Goal: Task Accomplishment & Management: Manage account settings

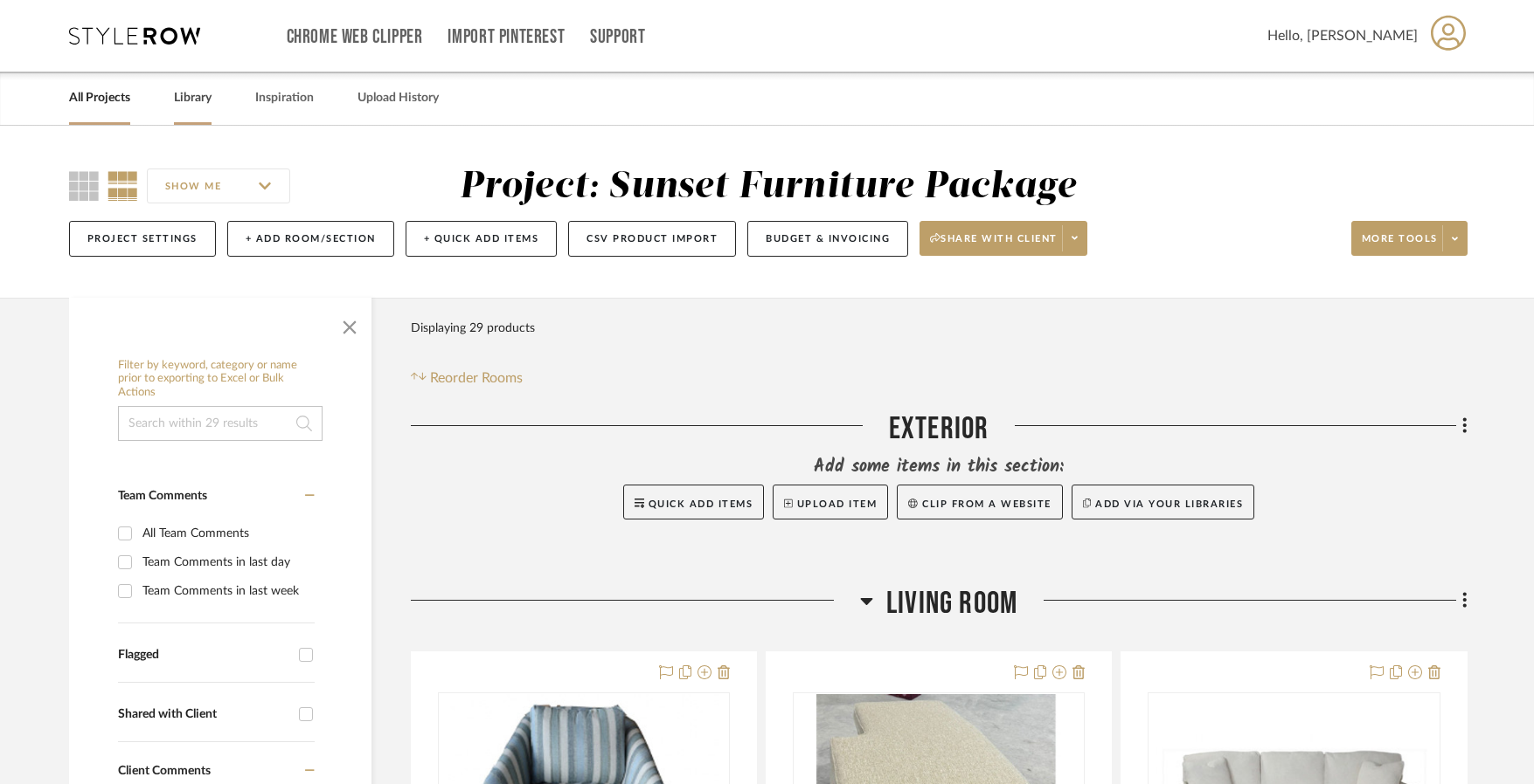
click at [190, 100] on link "Library" at bounding box center [193, 98] width 38 height 23
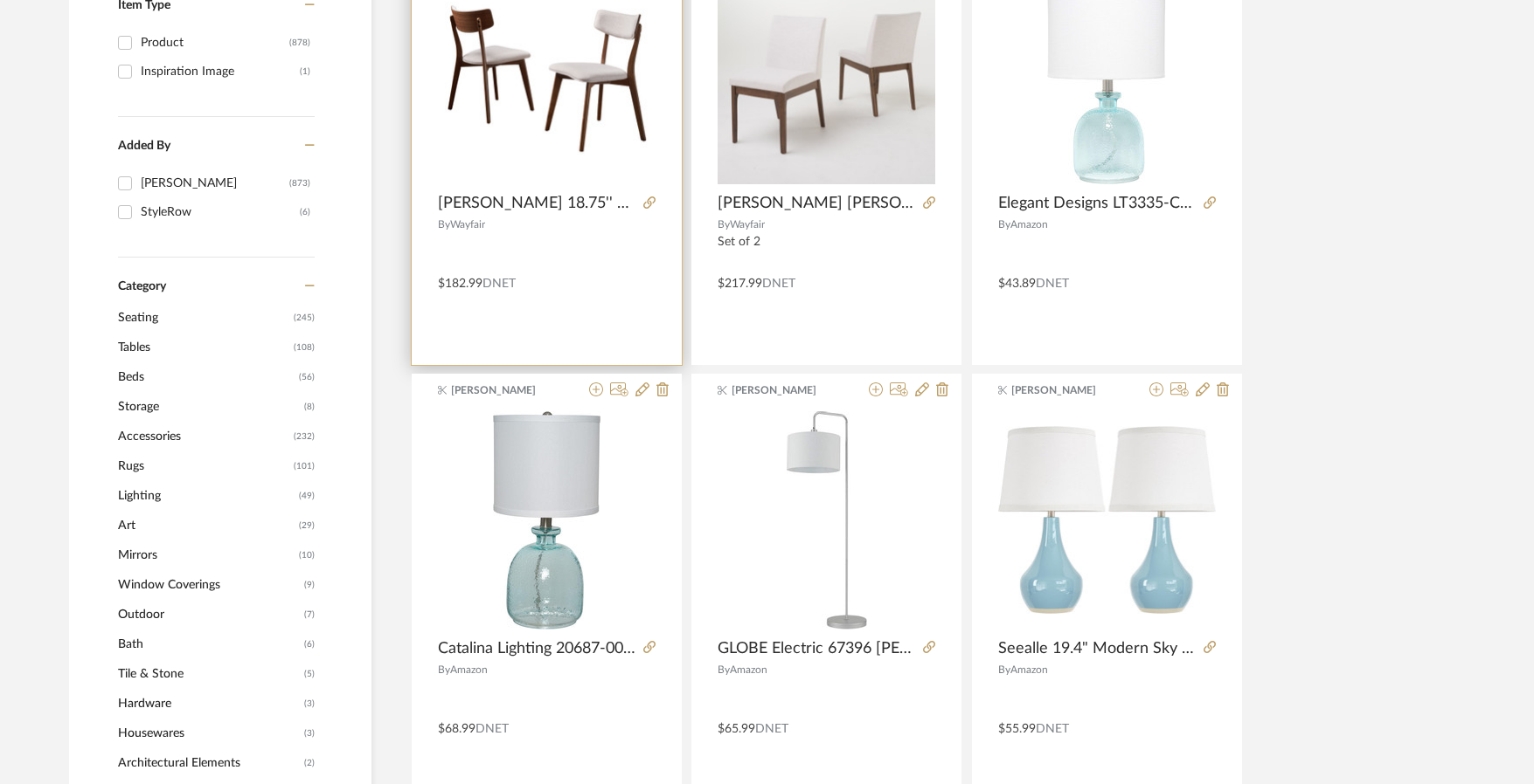
scroll to position [437, 0]
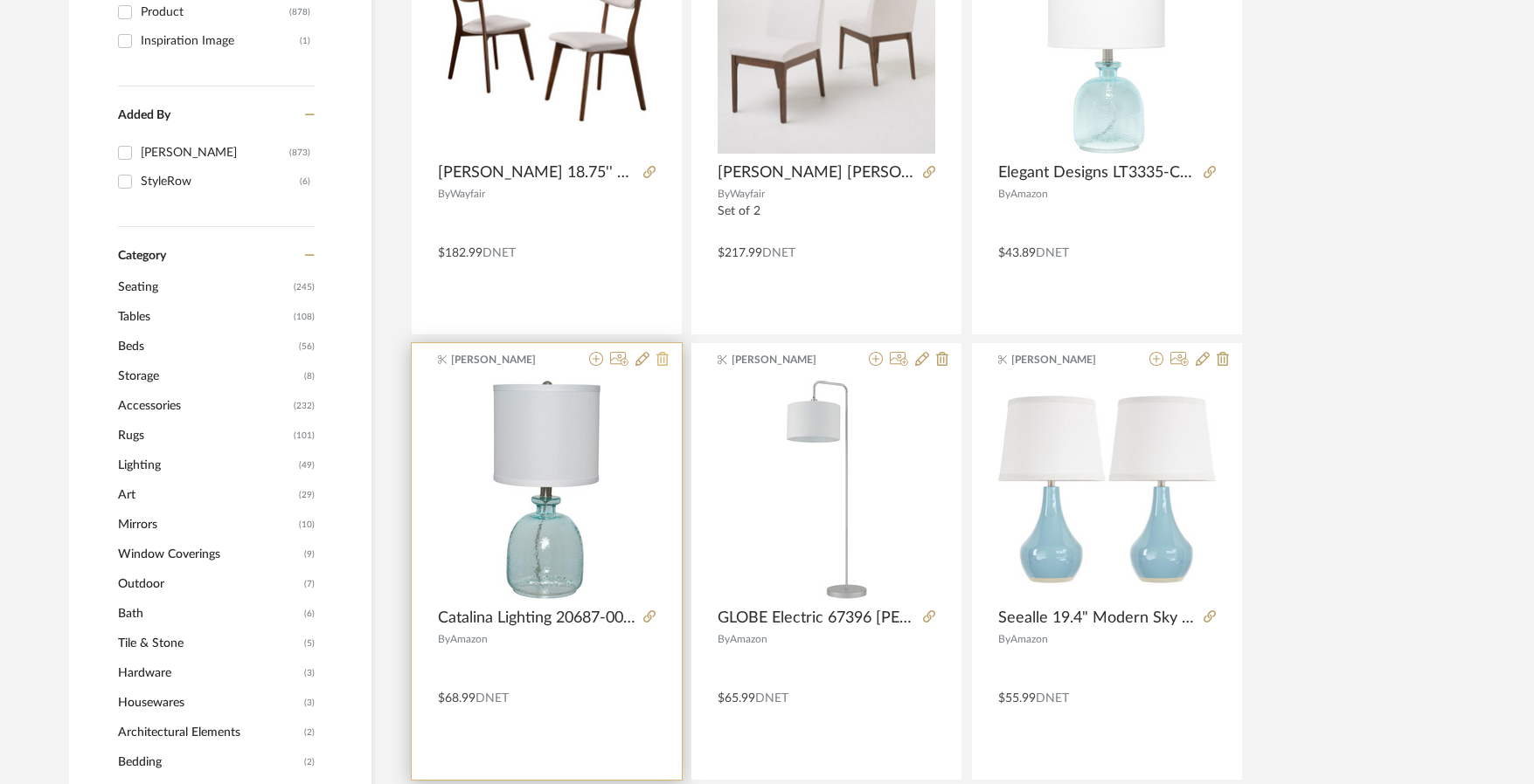
click at [667, 355] on icon at bounding box center [662, 359] width 13 height 14
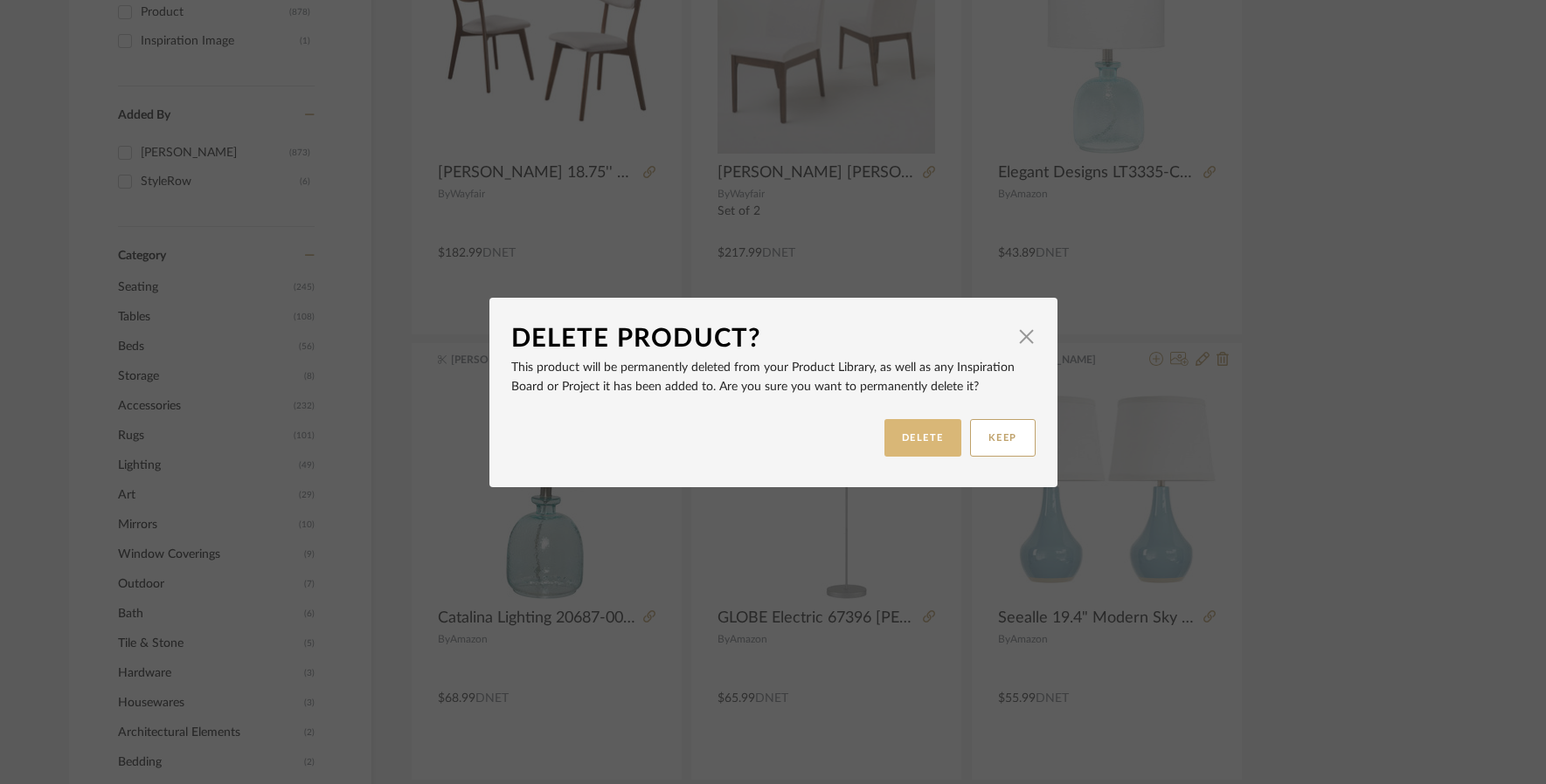
click at [935, 448] on button "DELETE" at bounding box center [922, 437] width 76 height 38
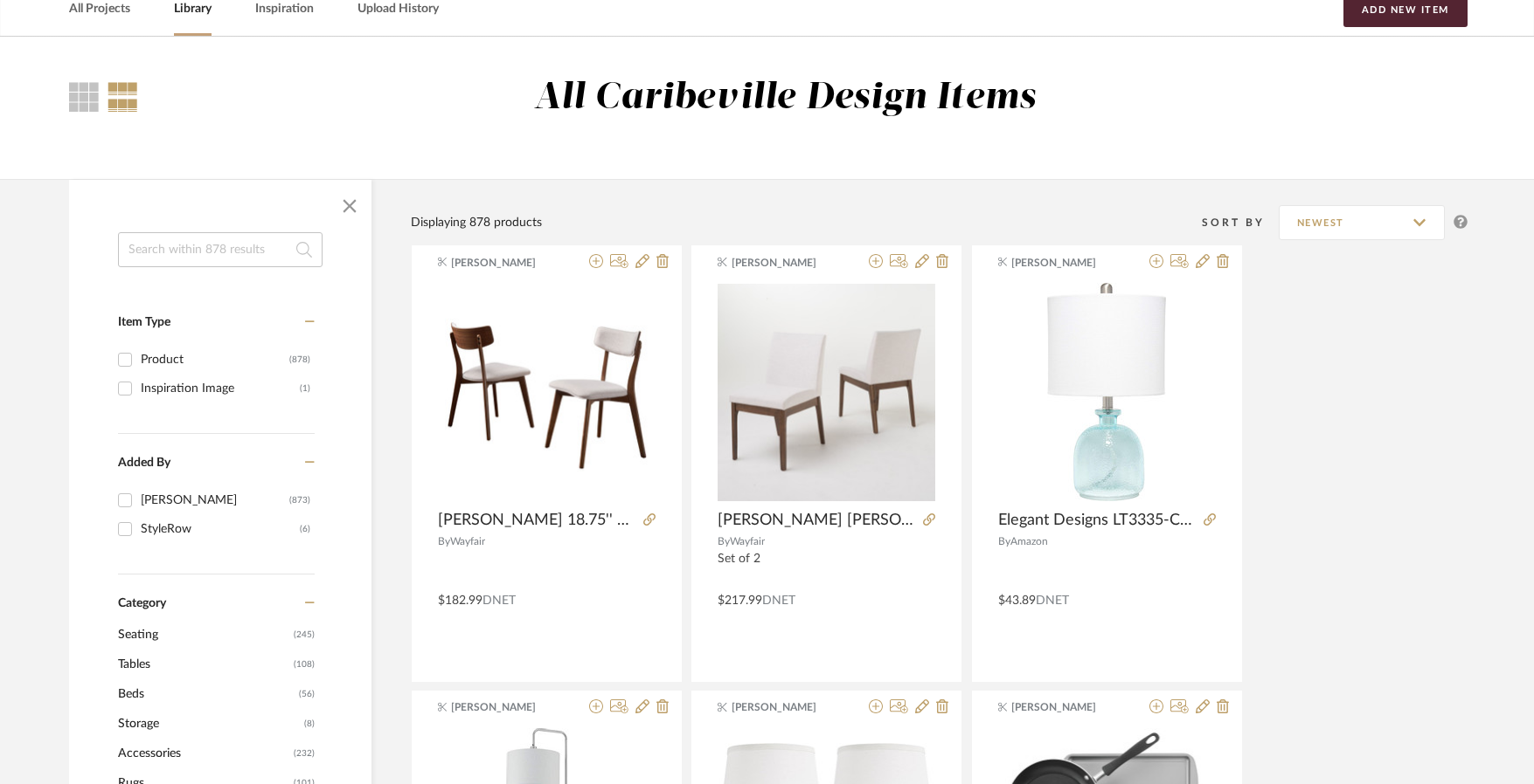
scroll to position [87, 0]
